Goal: Task Accomplishment & Management: Complete application form

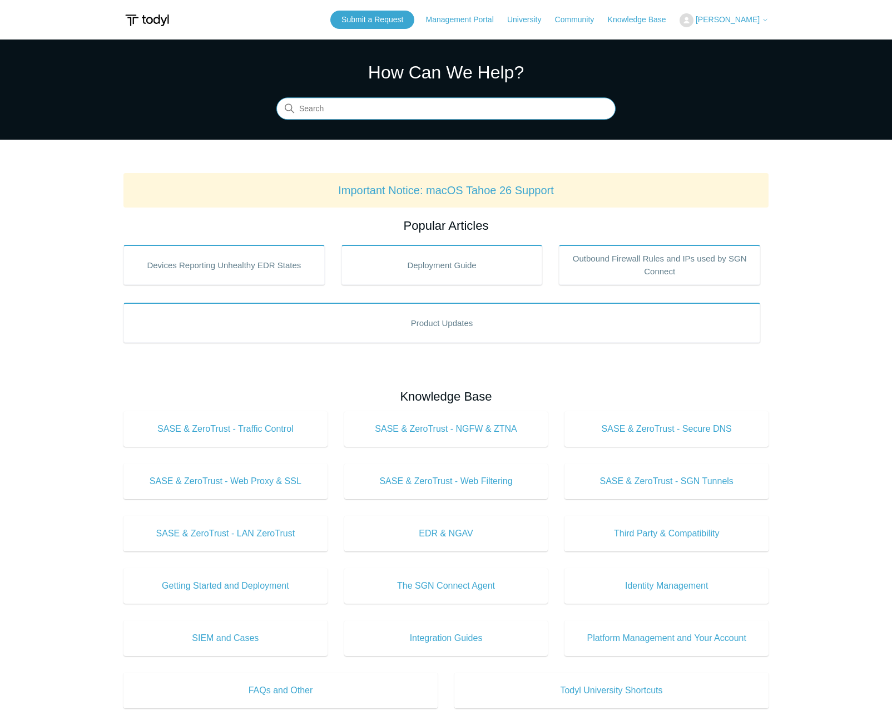
click at [451, 105] on input "Search" at bounding box center [445, 109] width 339 height 22
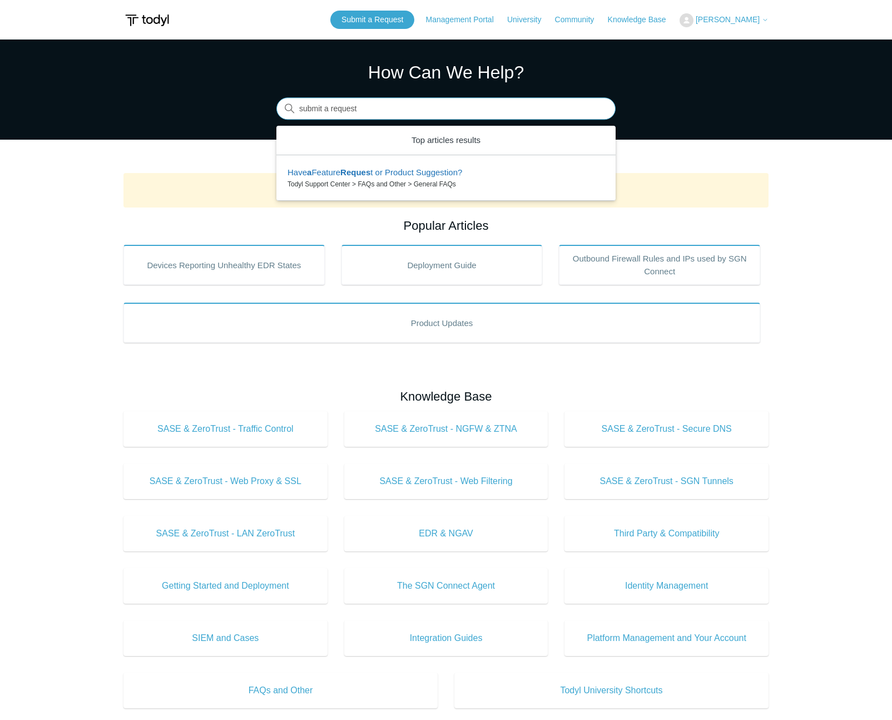
type input "submit a request"
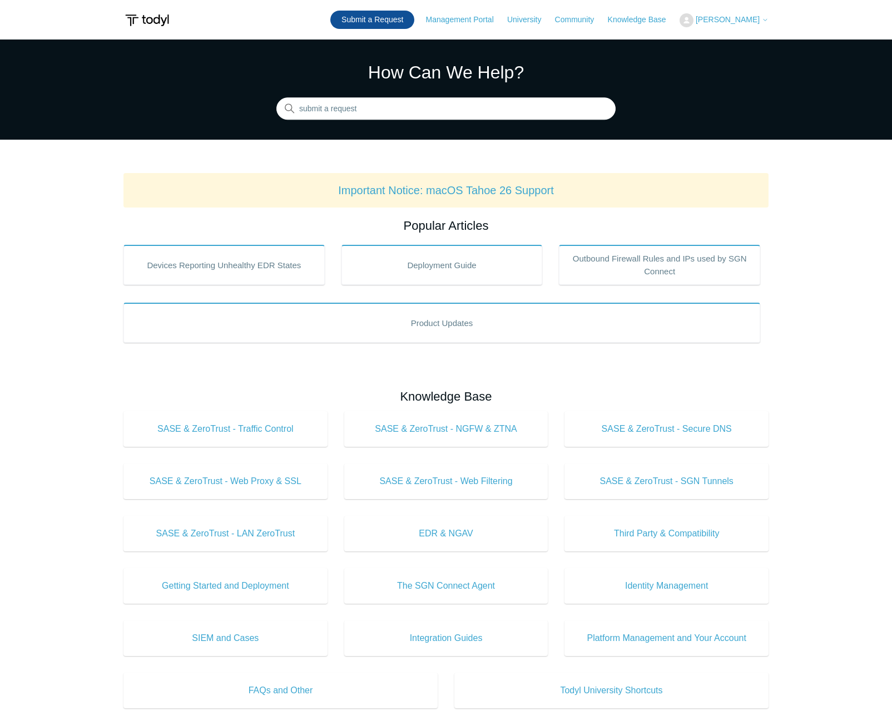
click at [396, 19] on link "Submit a Request" at bounding box center [372, 20] width 84 height 18
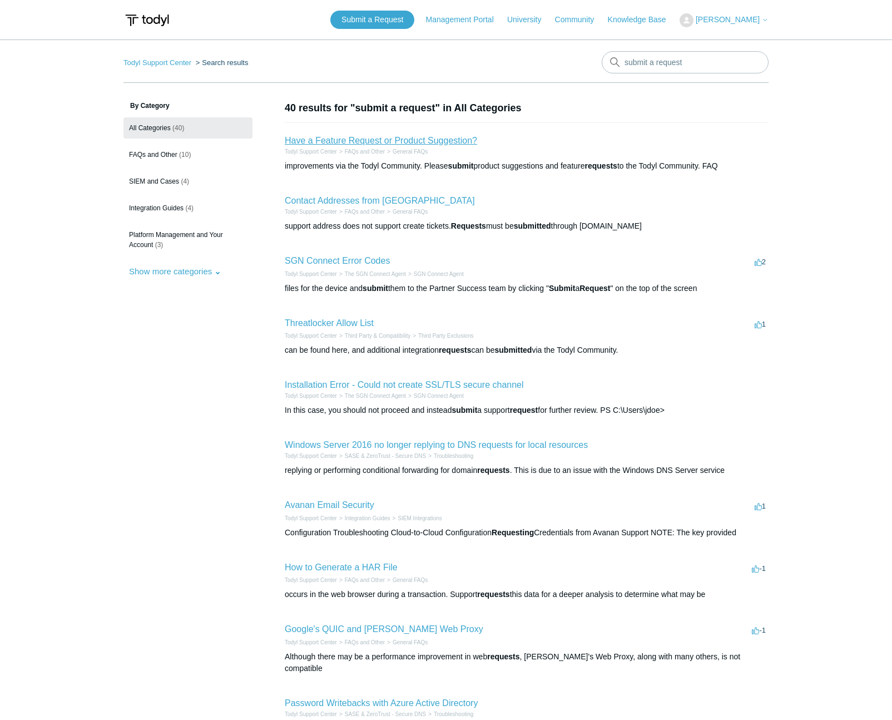
click at [434, 138] on link "Have a Feature Request or Product Suggestion?" at bounding box center [381, 140] width 192 height 9
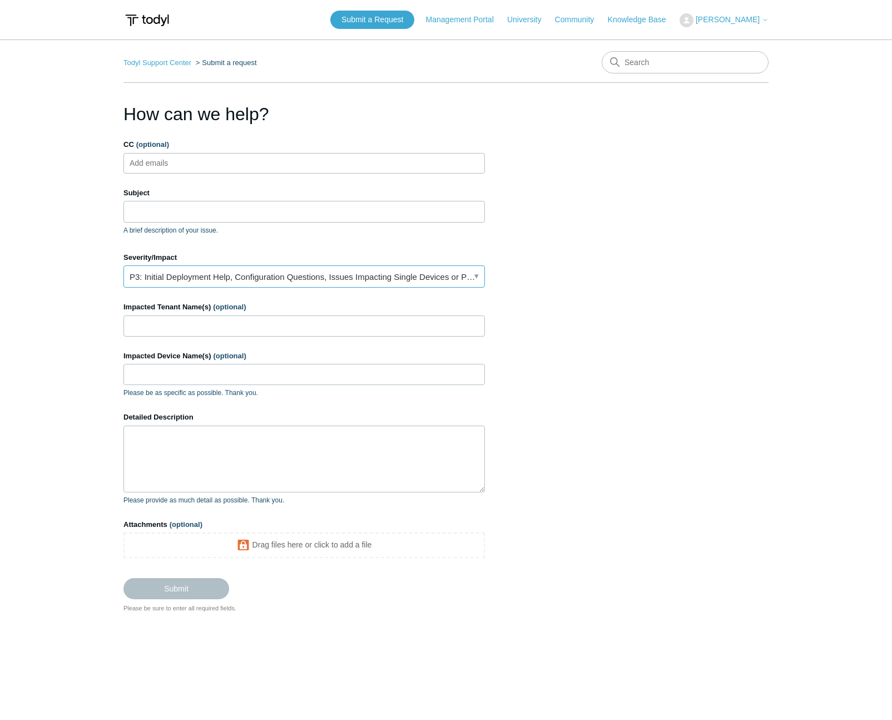
click at [202, 277] on link "P3: Initial Deployment Help, Configuration Questions, Issues Impacting Single D…" at bounding box center [303, 276] width 361 height 22
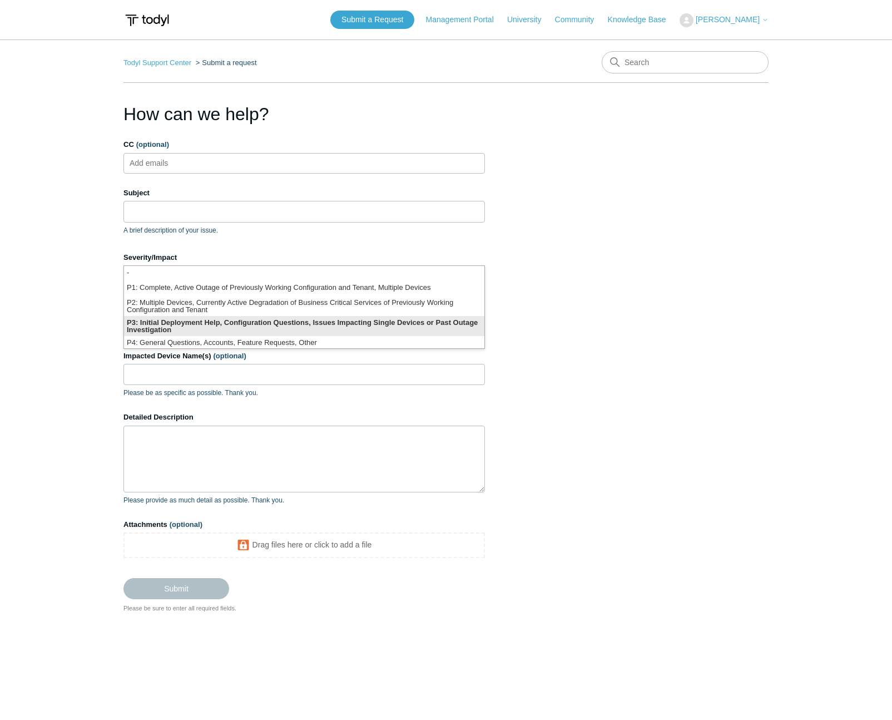
click at [185, 329] on li "P3: Initial Deployment Help, Configuration Questions, Issues Impacting Single D…" at bounding box center [304, 326] width 360 height 20
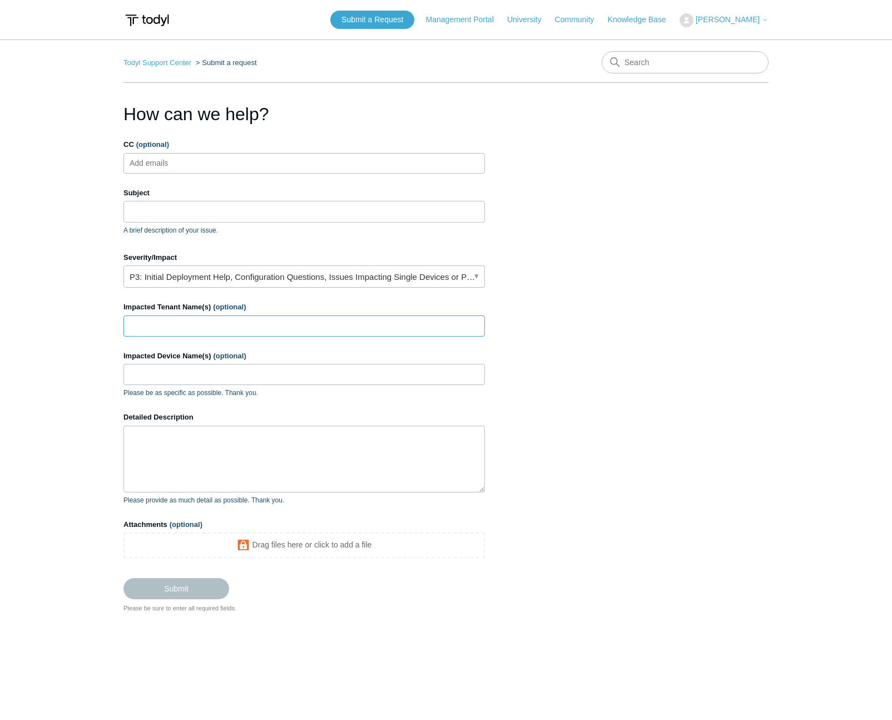
click at [185, 326] on input "Impacted Tenant Name(s) (optional)" at bounding box center [303, 325] width 361 height 21
click at [274, 170] on ul "Add emails" at bounding box center [303, 163] width 361 height 21
type input "jimmy@todyl.com"
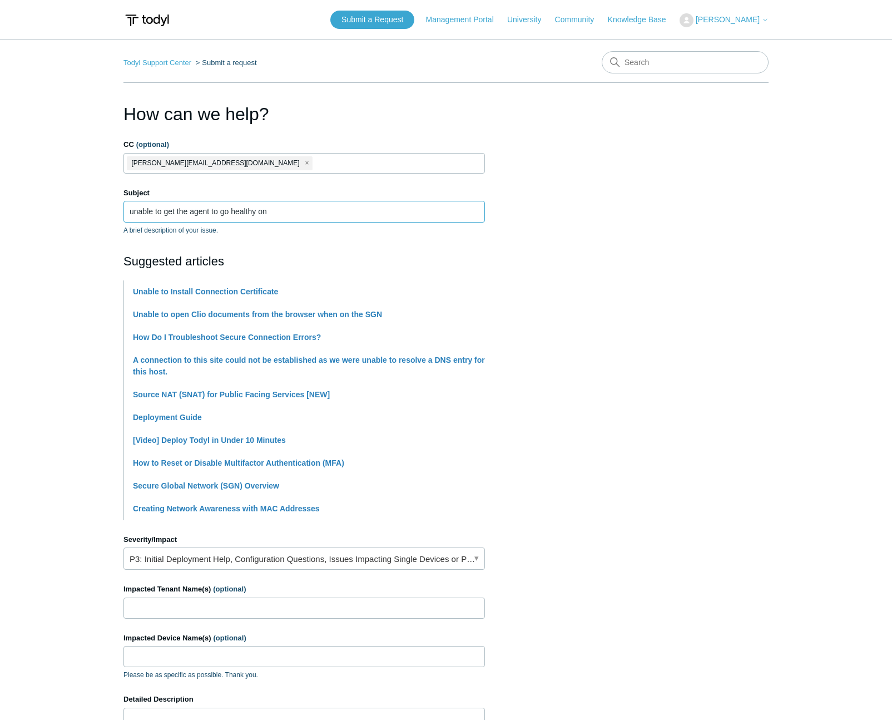
paste input "808C-MSARM001"
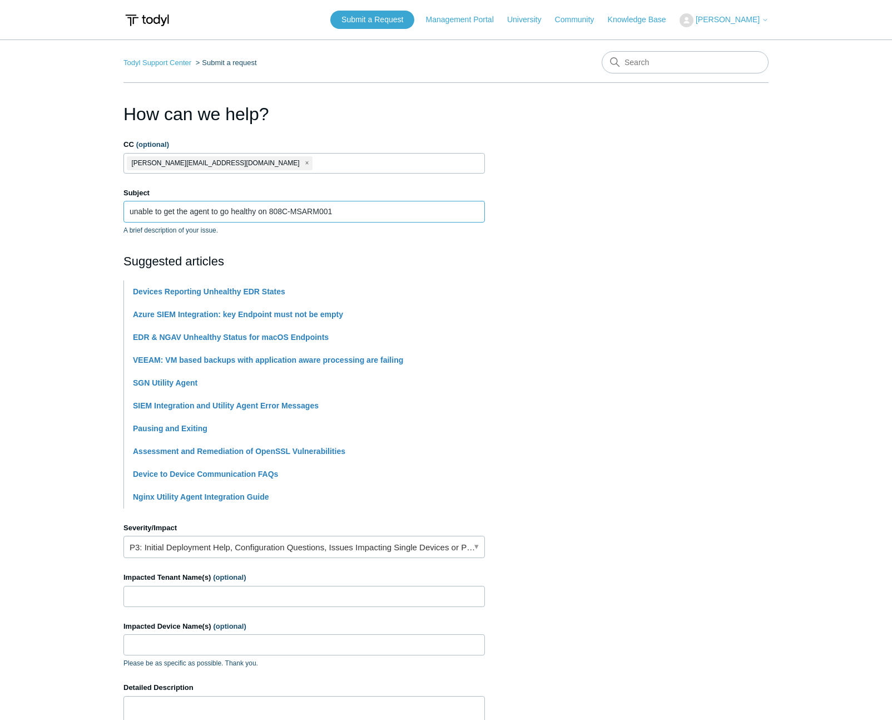
type input "unable to get the agent to go healthy on 808C-MSARM001"
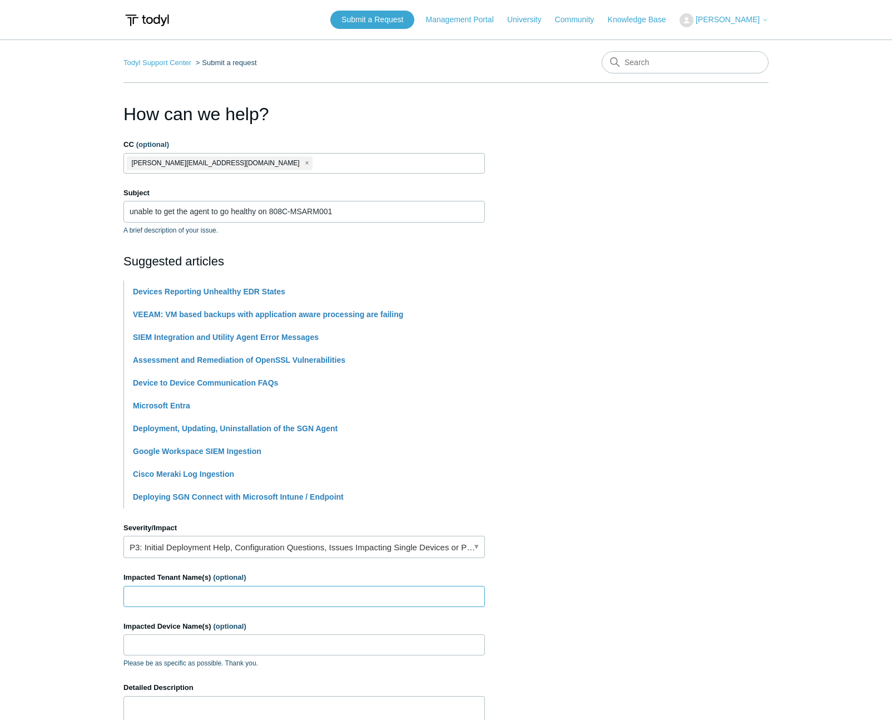
click at [151, 595] on input "Impacted Tenant Name(s) (optional)" at bounding box center [303, 596] width 361 height 21
type input "Ulumalu Systems"
paste input "808C-MSARM001"
type input "808C-MSARM001"
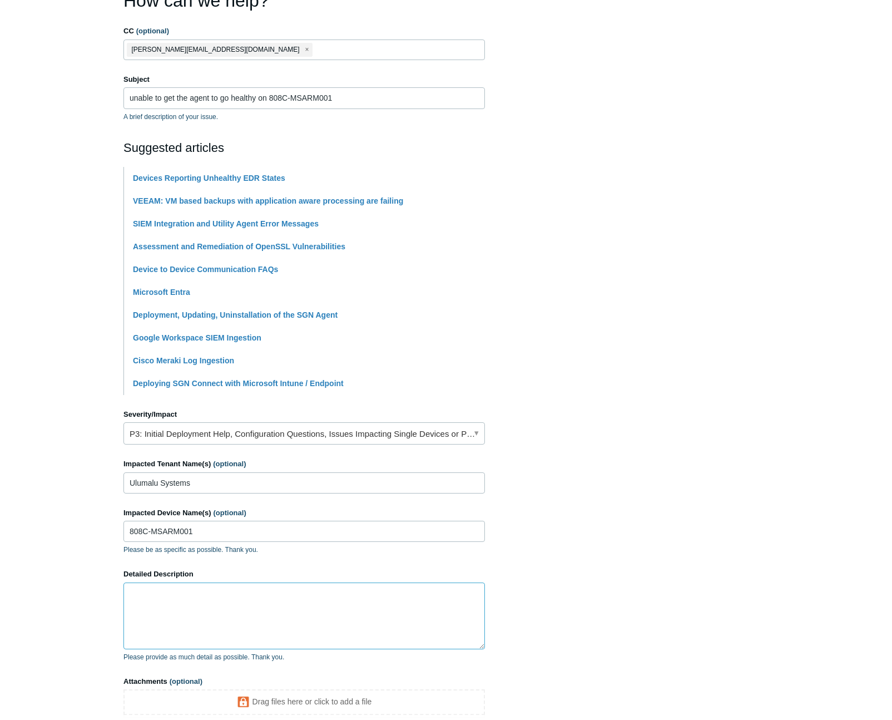
scroll to position [222, 0]
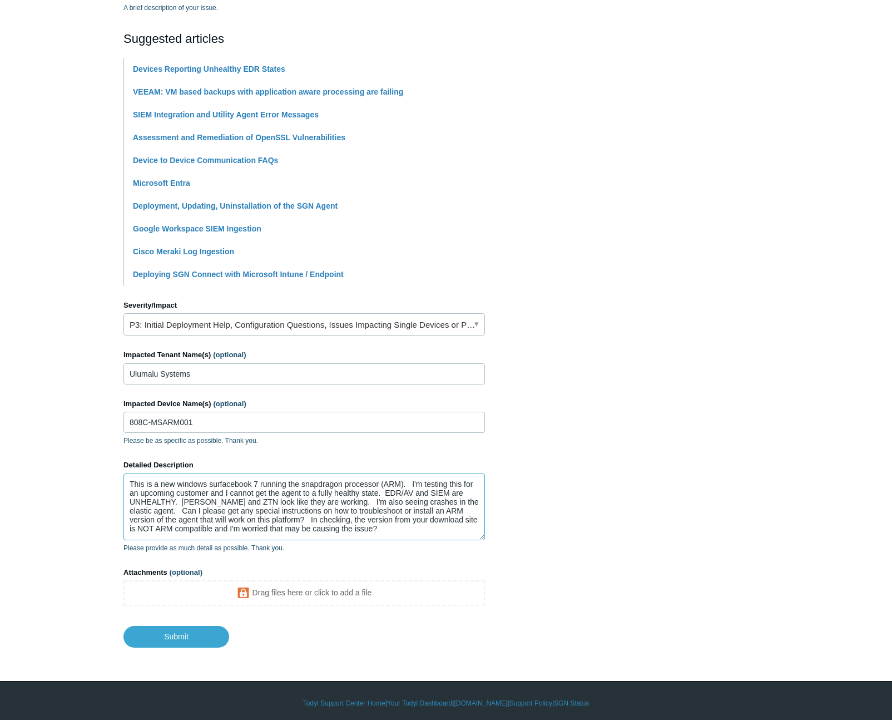
type textarea "This is a new windows surfacebook 7 running the snapdragon processor (ARM). I'm…"
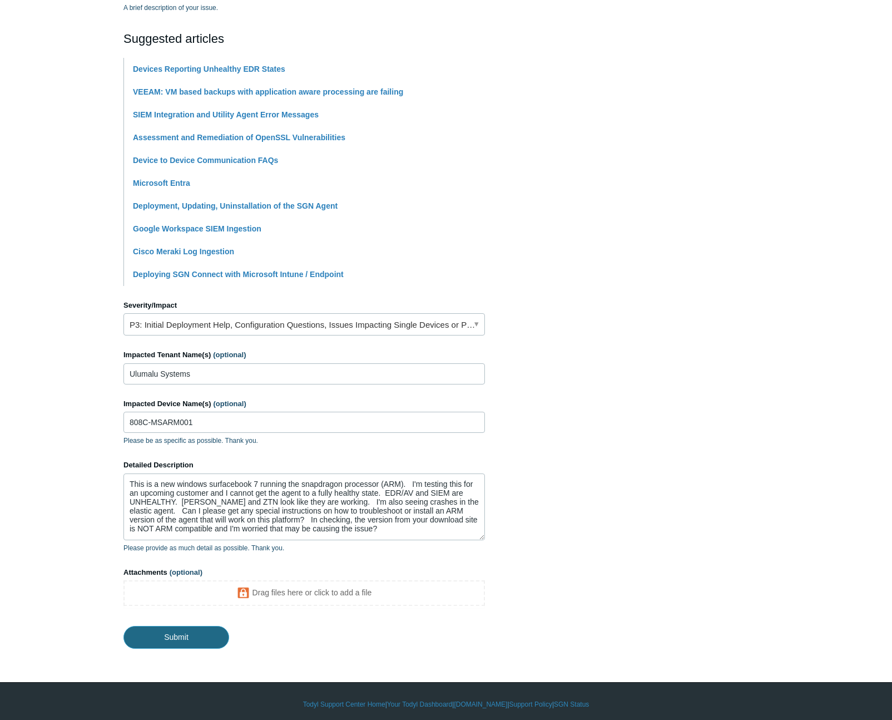
click at [165, 636] on input "Submit" at bounding box center [176, 637] width 106 height 22
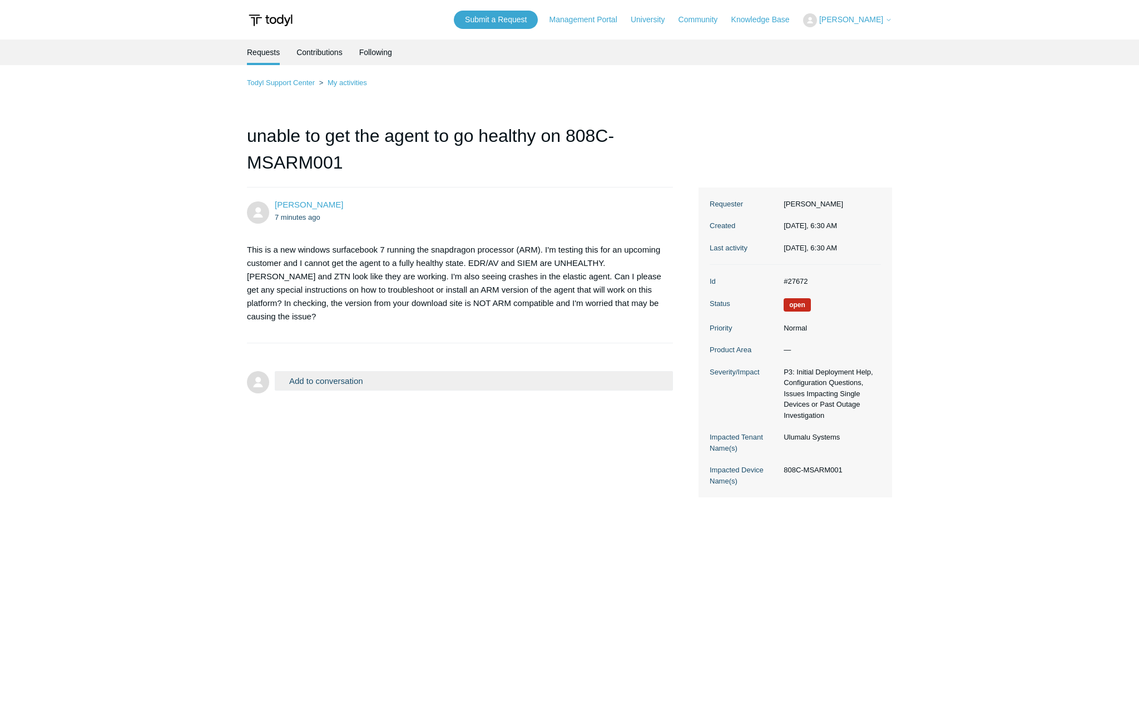
click at [336, 381] on button "Add to conversation" at bounding box center [474, 380] width 398 height 19
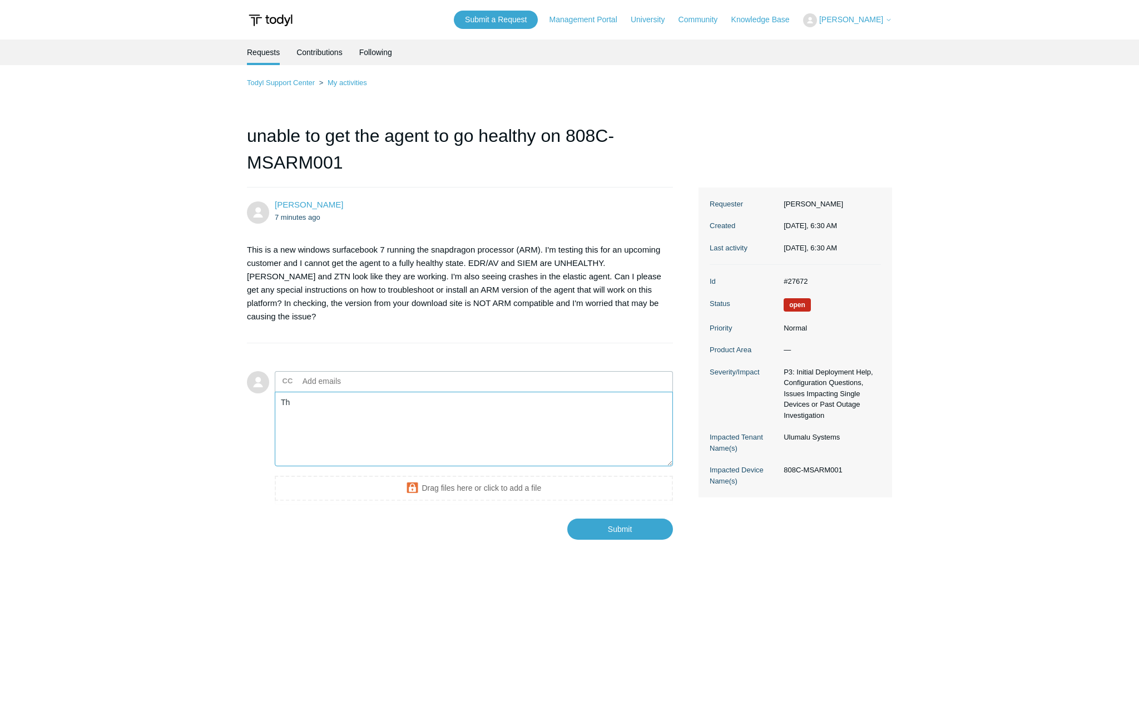
type textarea "T"
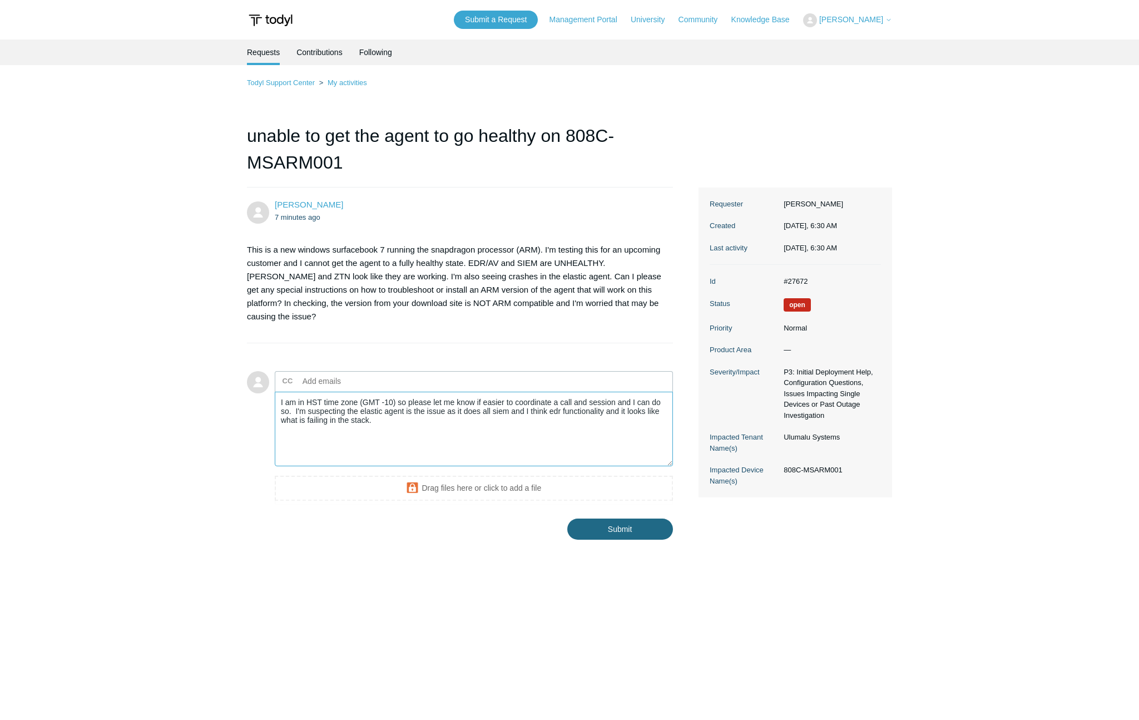
type textarea "I am in HST time zone (GMT -10) so please let me know if easier to coordinate a…"
click at [624, 524] on input "Submit" at bounding box center [620, 529] width 106 height 22
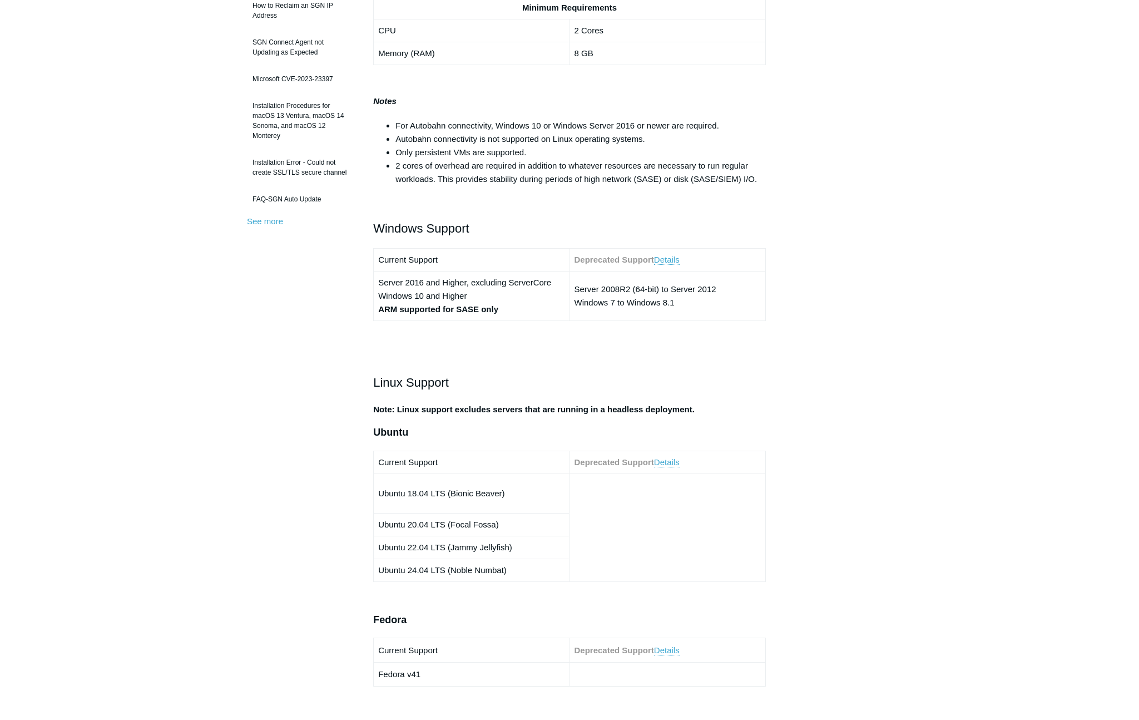
scroll to position [275, 0]
click at [664, 260] on link "Details" at bounding box center [667, 259] width 26 height 10
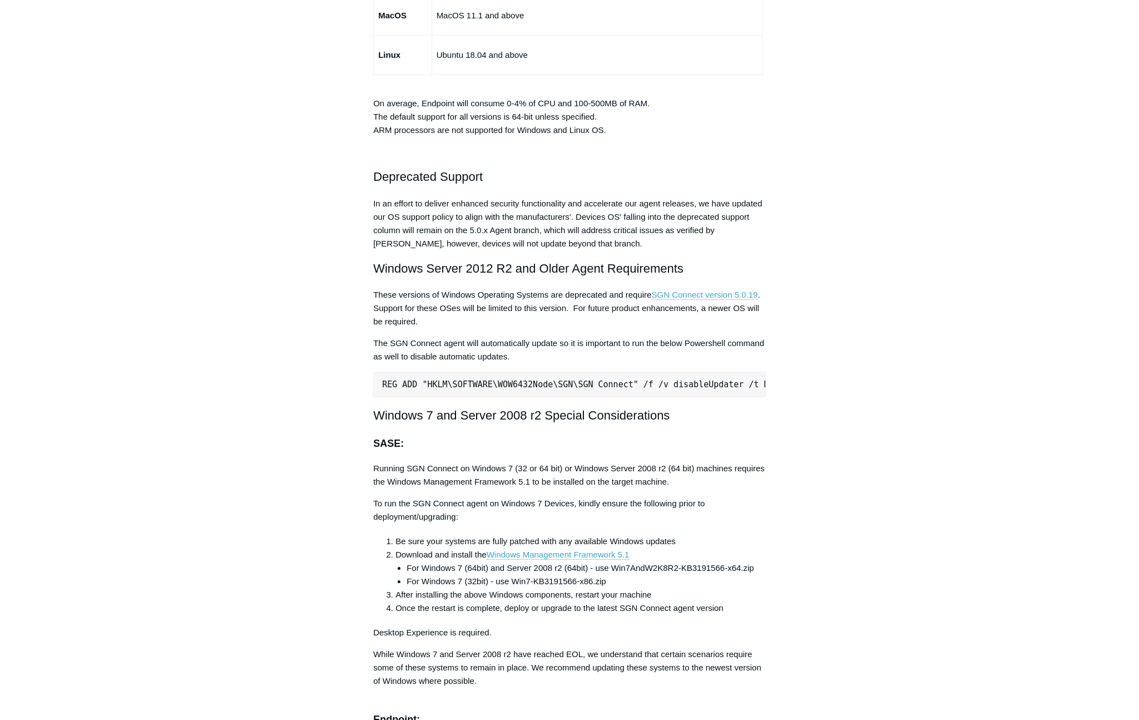
scroll to position [1881, 0]
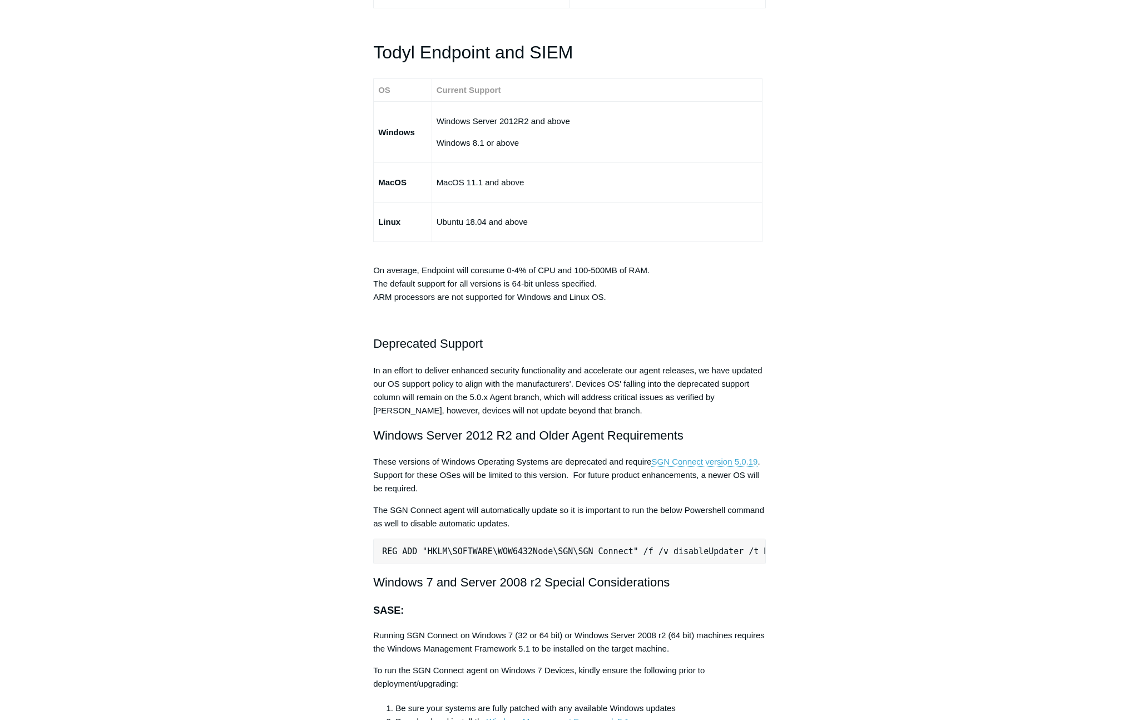
scroll to position [275, 0]
